Goal: Communication & Community: Ask a question

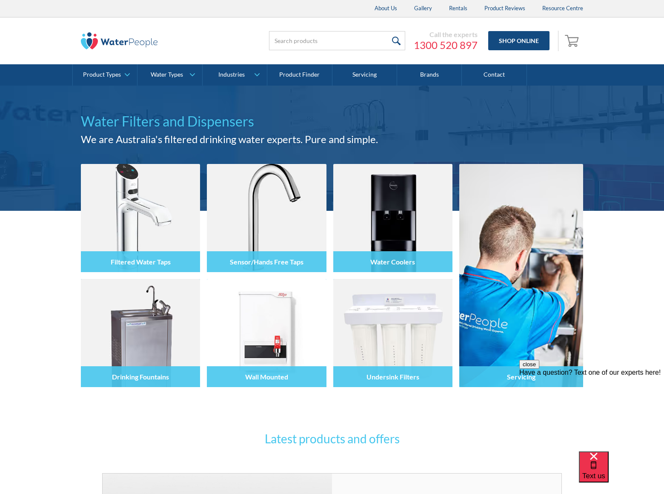
scroll to position [1180, 0]
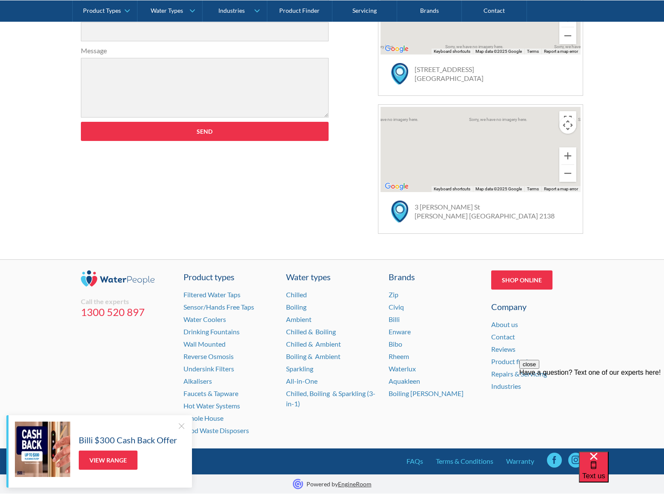
scroll to position [216, 0]
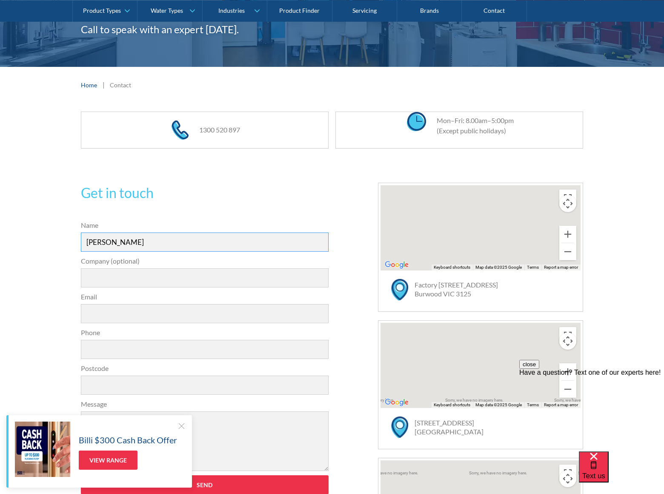
type input "[PERSON_NAME]"
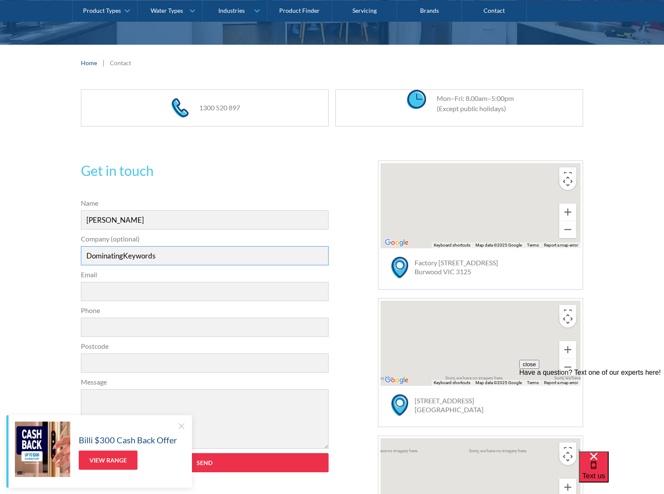
type input "DominatingKeywords"
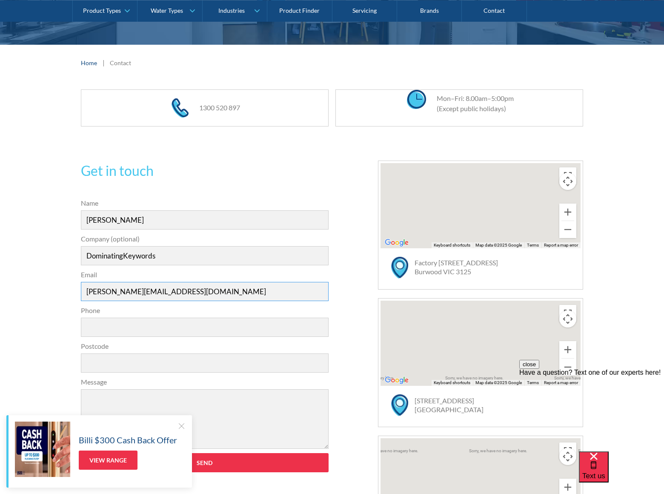
type input "[PERSON_NAME][EMAIL_ADDRESS][DOMAIN_NAME]"
type input "8054002077"
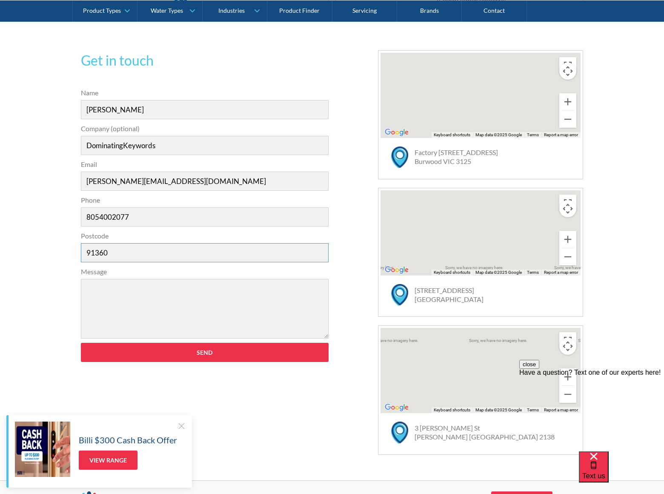
type input "91360"
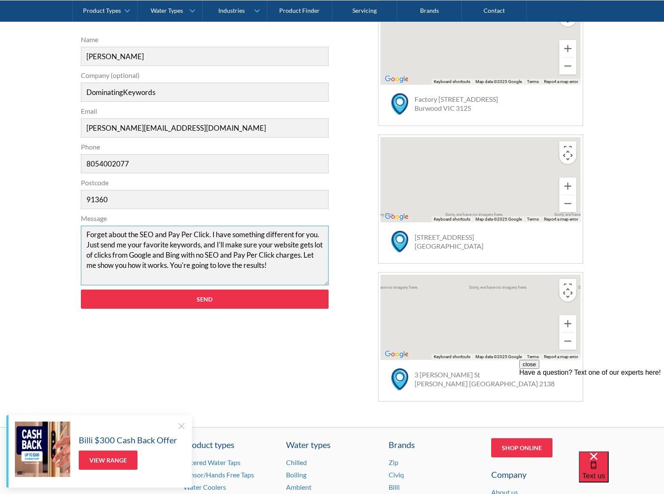
type textarea "Forget about the SEO and Pay Per Click. I have something different for you. Jus…"
click at [204, 290] on input "Send" at bounding box center [205, 299] width 248 height 19
